Goal: Task Accomplishment & Management: Manage account settings

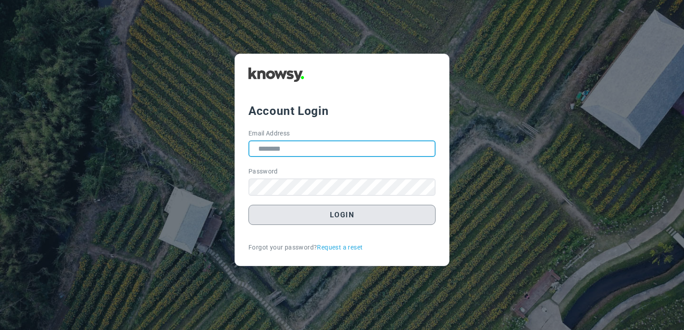
type input "**********"
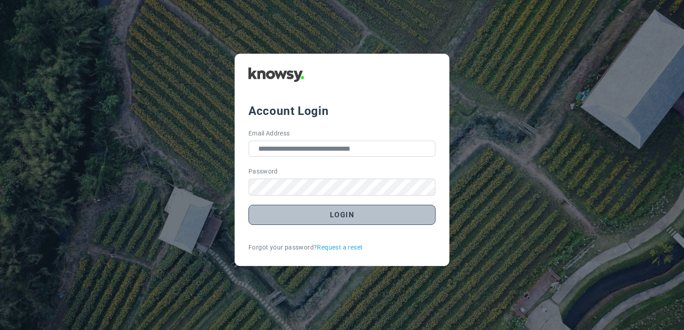
click at [337, 219] on button "Login" at bounding box center [341, 215] width 187 height 20
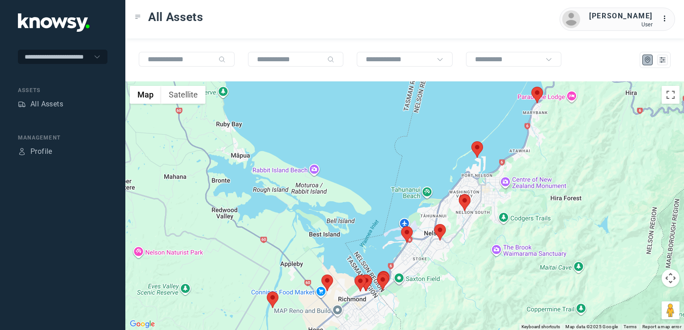
click at [537, 98] on img at bounding box center [537, 95] width 12 height 17
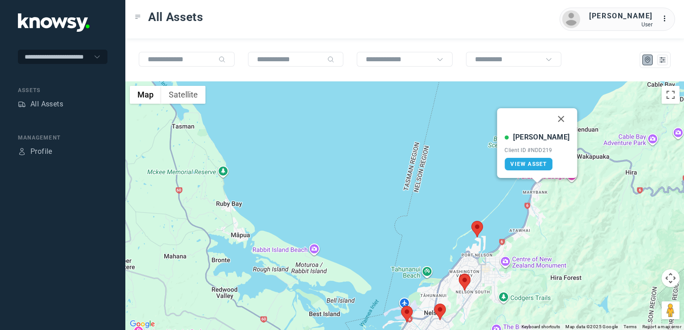
click at [551, 122] on button "Close" at bounding box center [560, 118] width 21 height 21
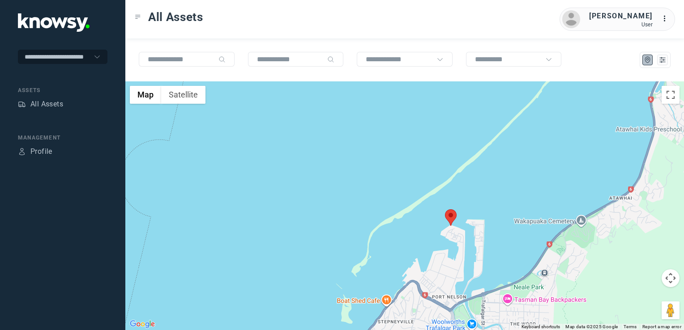
click at [452, 217] on img at bounding box center [451, 217] width 12 height 17
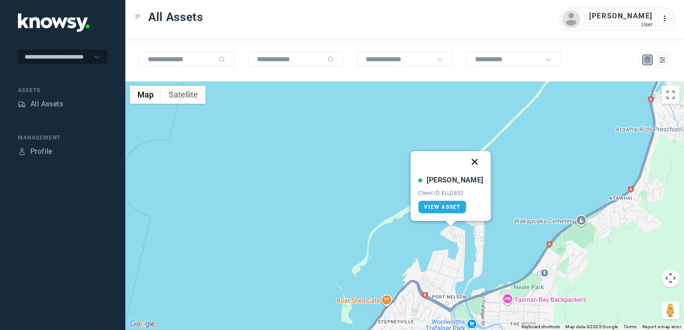
click at [471, 162] on button "Close" at bounding box center [474, 161] width 21 height 21
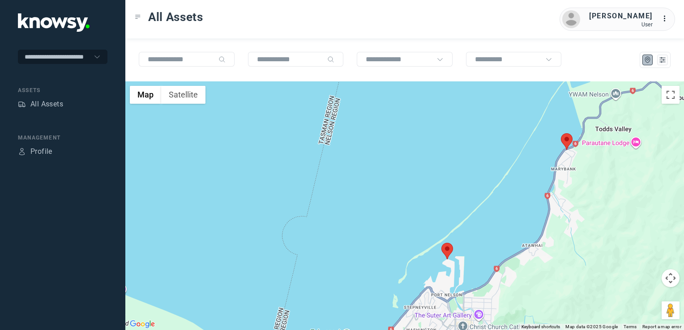
drag, startPoint x: 393, startPoint y: 219, endPoint x: 396, endPoint y: 200, distance: 19.6
click at [392, 208] on div "To navigate, press the arrow keys." at bounding box center [404, 205] width 558 height 249
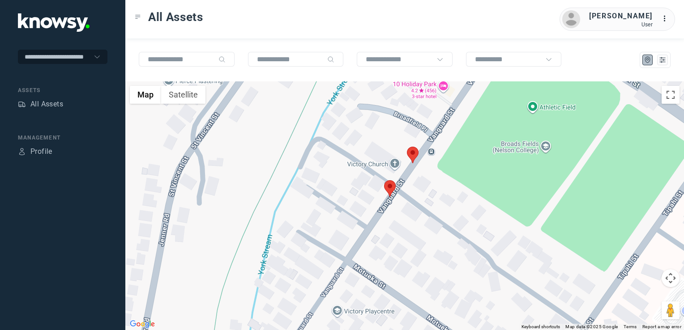
click at [413, 155] on img at bounding box center [413, 155] width 12 height 17
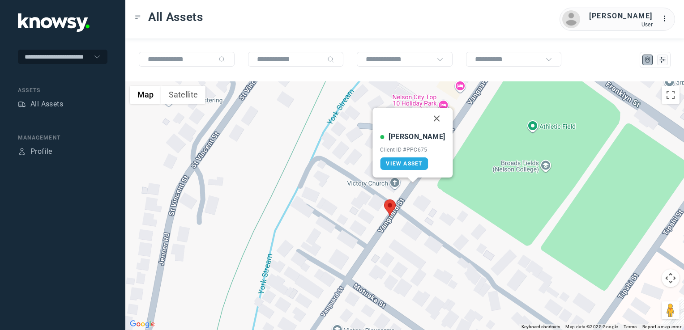
click at [393, 209] on img at bounding box center [390, 208] width 12 height 17
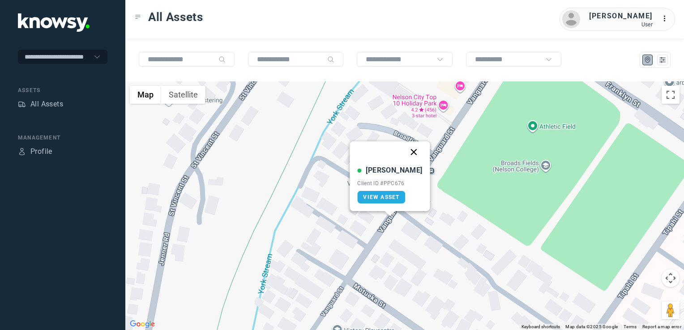
click at [405, 153] on button "Close" at bounding box center [413, 151] width 21 height 21
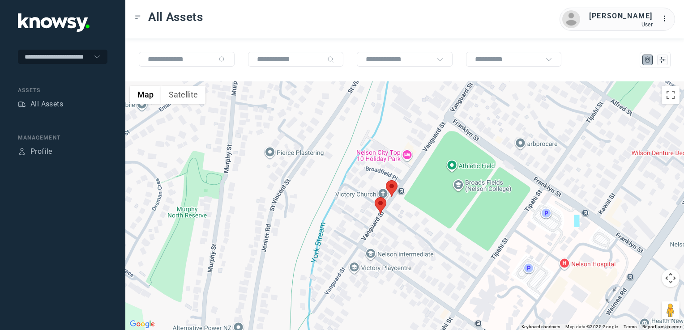
drag, startPoint x: 315, startPoint y: 194, endPoint x: 397, endPoint y: 133, distance: 102.0
click at [360, 155] on div "To navigate, press the arrow keys." at bounding box center [404, 205] width 558 height 249
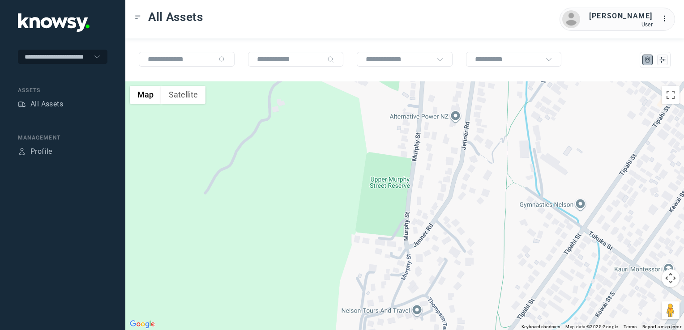
drag, startPoint x: 392, startPoint y: 167, endPoint x: 402, endPoint y: 160, distance: 12.2
click at [401, 161] on div at bounding box center [404, 205] width 558 height 249
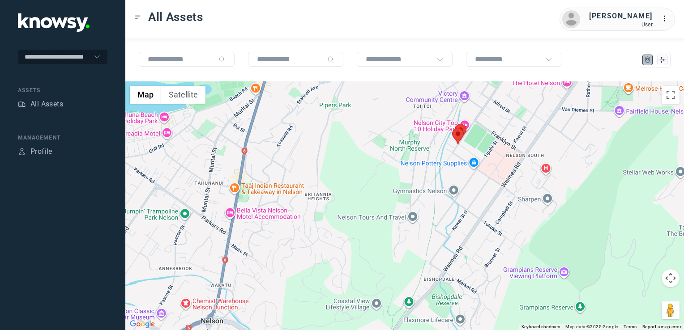
drag, startPoint x: 421, startPoint y: 204, endPoint x: 435, endPoint y: 186, distance: 22.9
click at [430, 191] on div at bounding box center [404, 205] width 558 height 249
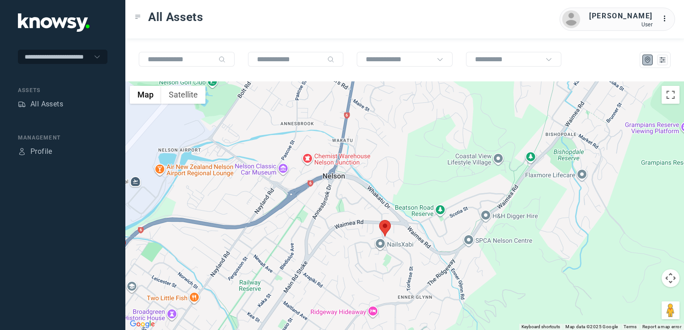
click at [384, 221] on img at bounding box center [385, 228] width 12 height 17
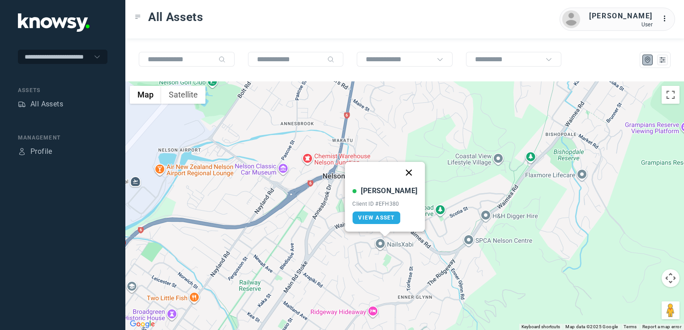
click at [398, 170] on button "Close" at bounding box center [408, 172] width 21 height 21
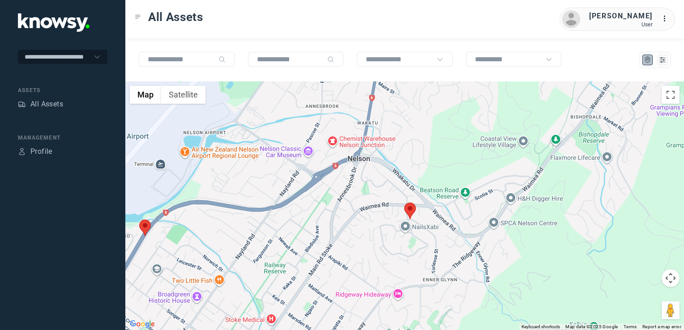
drag, startPoint x: 353, startPoint y: 234, endPoint x: 459, endPoint y: 210, distance: 108.1
click at [459, 212] on div "To navigate, press the arrow keys." at bounding box center [404, 205] width 558 height 249
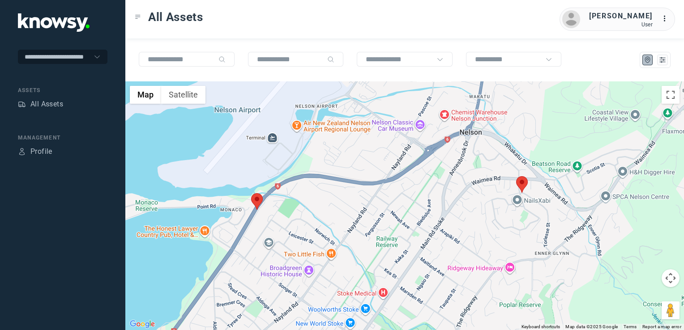
click at [259, 203] on img at bounding box center [257, 201] width 12 height 17
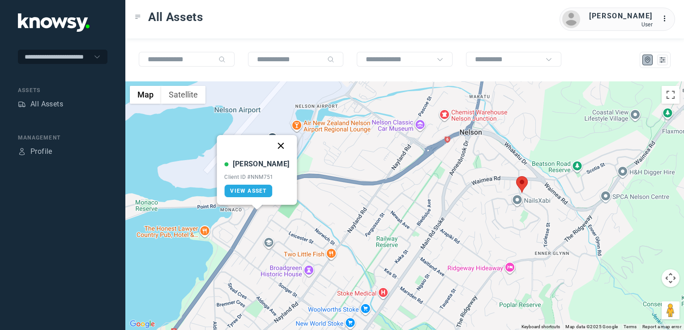
click at [274, 145] on button "Close" at bounding box center [280, 145] width 21 height 21
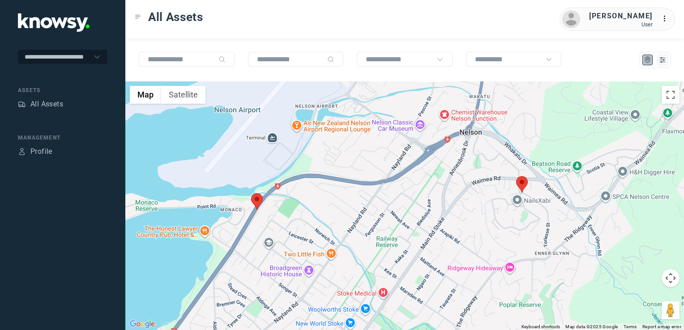
click at [428, 189] on div "To navigate, press the arrow keys." at bounding box center [404, 205] width 558 height 249
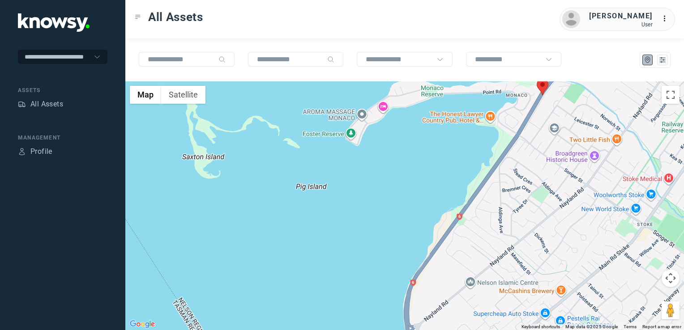
drag, startPoint x: 453, startPoint y: 225, endPoint x: 465, endPoint y: 214, distance: 16.5
click at [466, 213] on div at bounding box center [404, 205] width 558 height 249
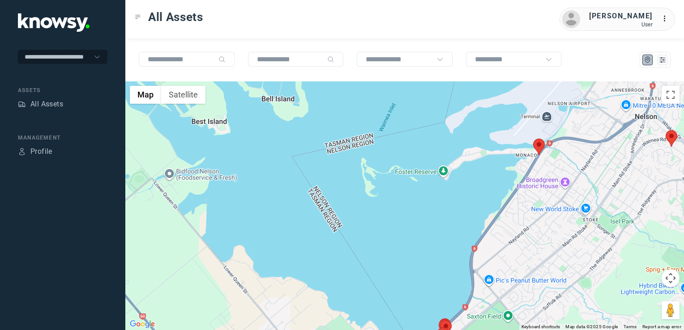
click at [500, 191] on div at bounding box center [404, 205] width 558 height 249
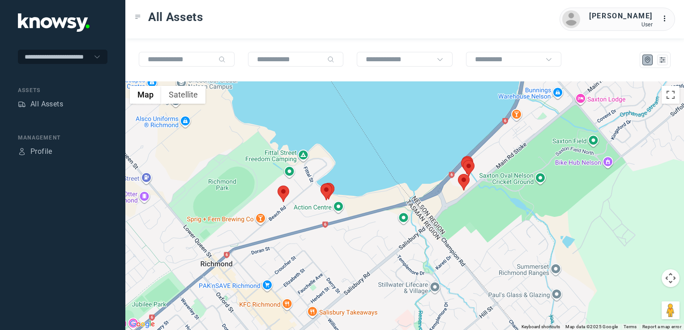
drag, startPoint x: 385, startPoint y: 250, endPoint x: 447, endPoint y: 246, distance: 62.8
click at [405, 246] on div at bounding box center [404, 205] width 558 height 249
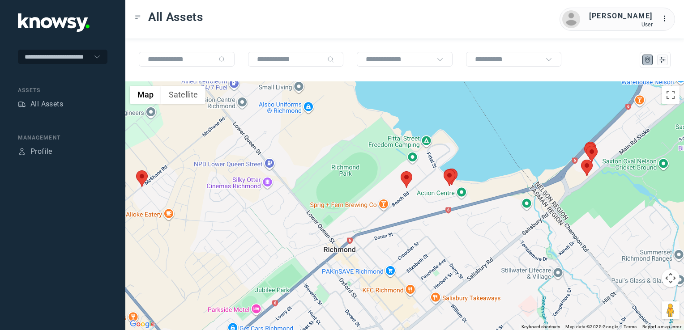
drag, startPoint x: 375, startPoint y: 241, endPoint x: 439, endPoint y: 241, distance: 63.1
click at [441, 241] on div at bounding box center [404, 205] width 558 height 249
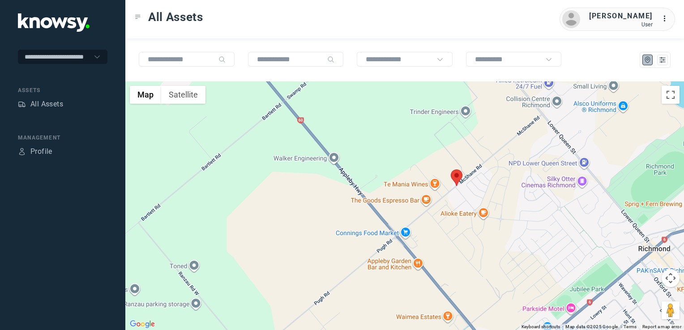
click at [457, 173] on img at bounding box center [457, 178] width 12 height 17
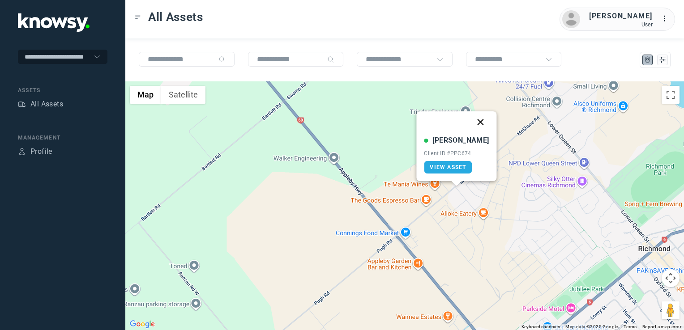
click at [473, 119] on button "Close" at bounding box center [480, 121] width 21 height 21
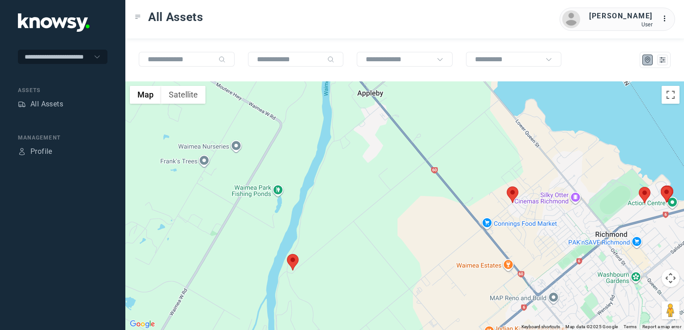
drag, startPoint x: 565, startPoint y: 235, endPoint x: 495, endPoint y: 226, distance: 70.8
click at [495, 226] on div "To navigate, press the arrow keys." at bounding box center [404, 205] width 558 height 249
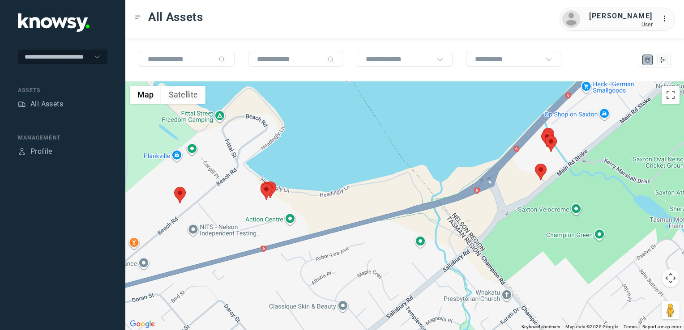
click at [539, 165] on img at bounding box center [541, 172] width 12 height 17
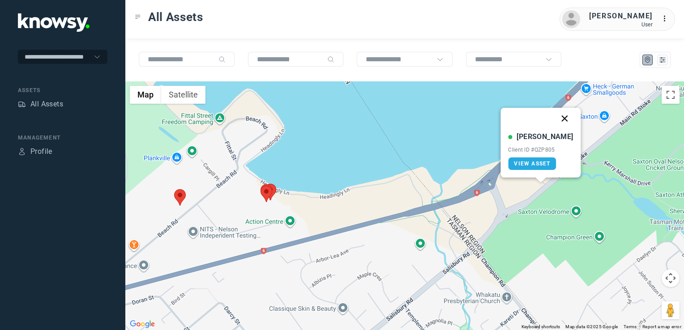
click at [555, 117] on button "Close" at bounding box center [564, 118] width 21 height 21
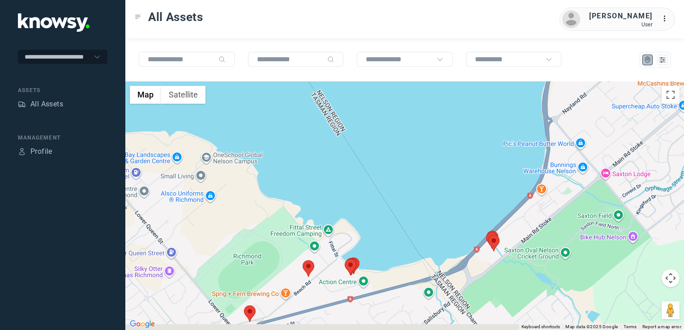
drag, startPoint x: 328, startPoint y: 286, endPoint x: 324, endPoint y: 277, distance: 9.6
click at [332, 280] on div at bounding box center [404, 205] width 558 height 249
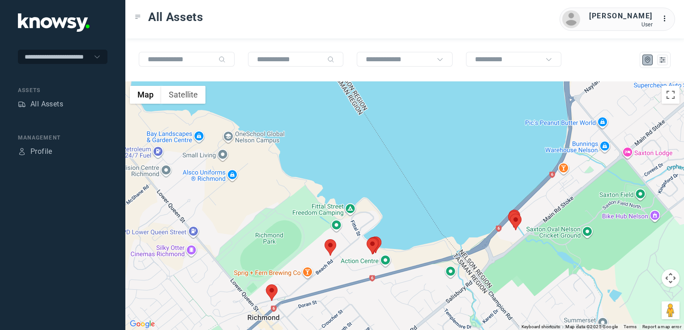
click at [273, 291] on img at bounding box center [272, 293] width 12 height 17
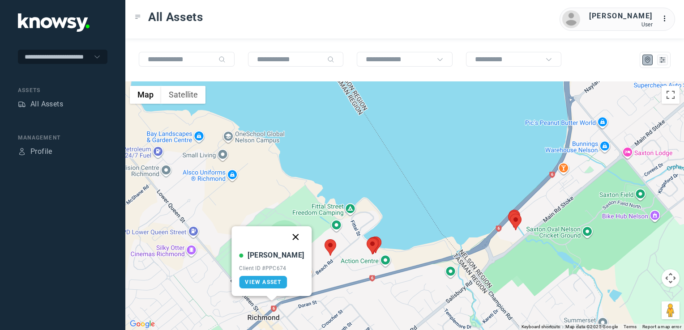
click at [285, 236] on button "Close" at bounding box center [295, 236] width 21 height 21
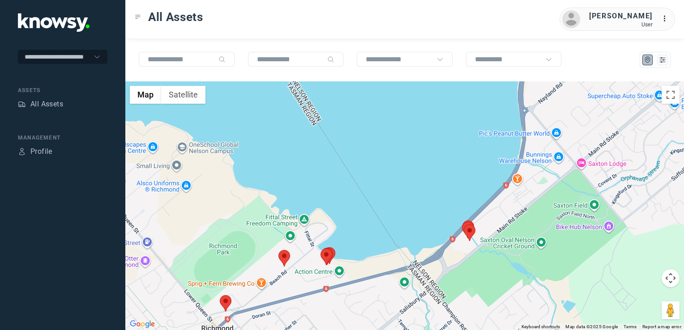
drag, startPoint x: 404, startPoint y: 270, endPoint x: 426, endPoint y: 237, distance: 40.0
click at [425, 238] on div "To navigate, press the arrow keys." at bounding box center [404, 205] width 558 height 249
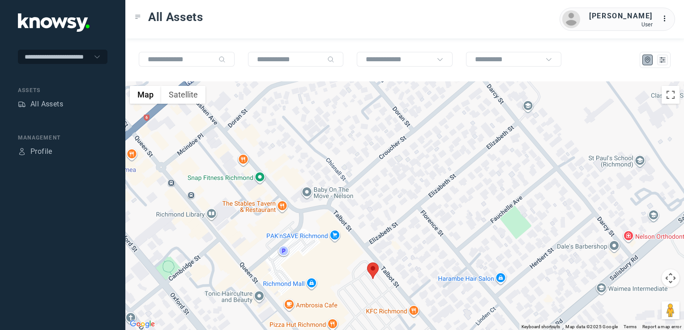
click at [376, 273] on img at bounding box center [373, 271] width 12 height 17
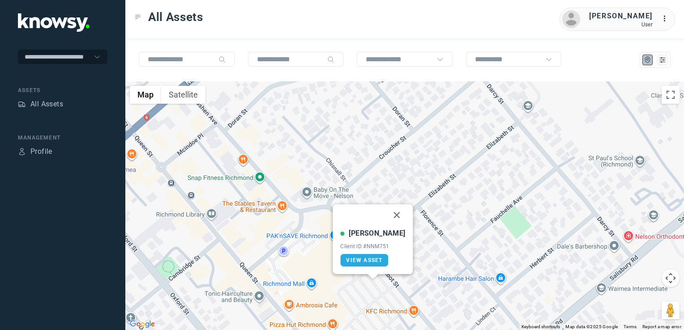
click at [390, 217] on button "Close" at bounding box center [396, 214] width 21 height 21
